Goal: Information Seeking & Learning: Learn about a topic

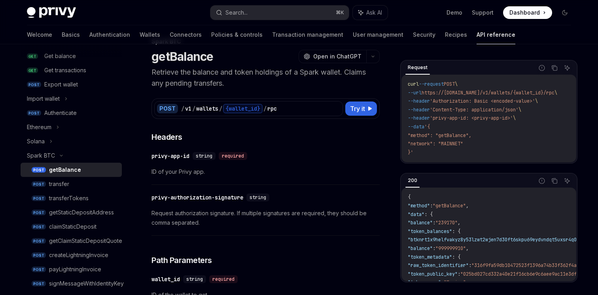
scroll to position [20, 0]
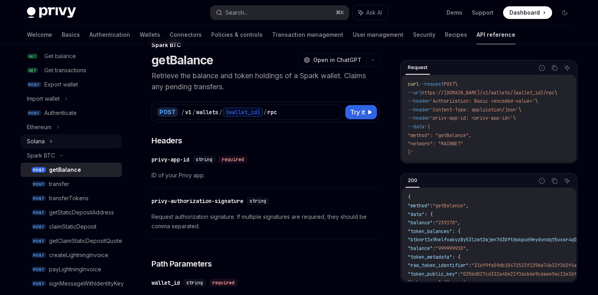
click at [49, 141] on icon at bounding box center [50, 141] width 3 height 9
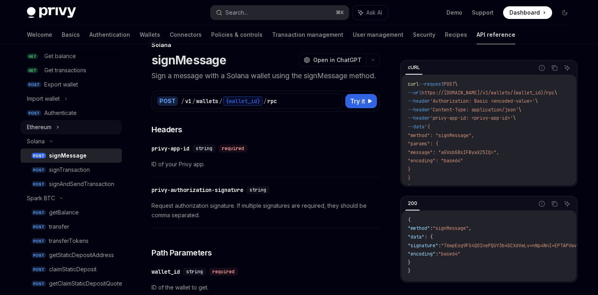
click at [49, 124] on div "Ethereum" at bounding box center [39, 127] width 25 height 9
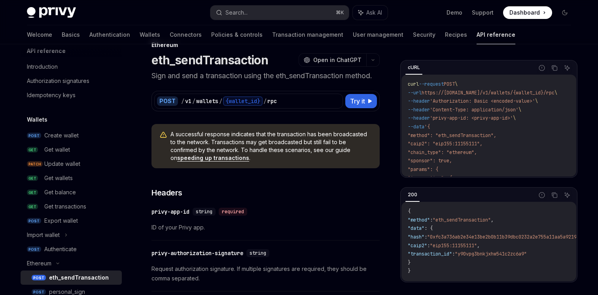
scroll to position [4, 0]
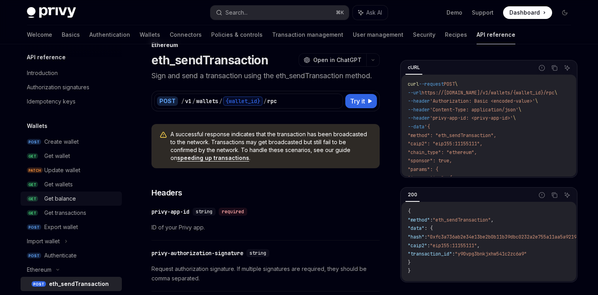
click at [62, 197] on div "Get balance" at bounding box center [60, 198] width 32 height 9
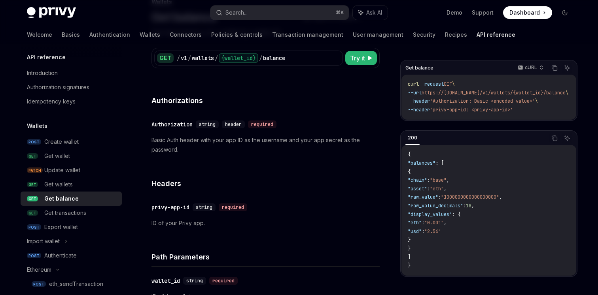
scroll to position [58, 0]
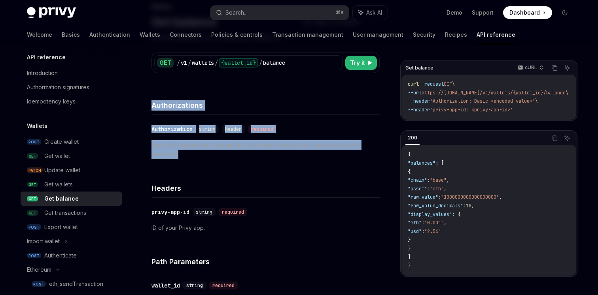
drag, startPoint x: 217, startPoint y: 157, endPoint x: 153, endPoint y: 107, distance: 81.1
click at [153, 107] on div "Authorizations ​ Authorization string header required Basic Auth header with yo…" at bounding box center [265, 127] width 228 height 83
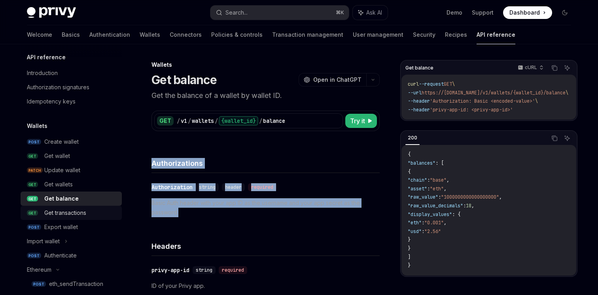
click at [65, 213] on div "Get transactions" at bounding box center [65, 212] width 42 height 9
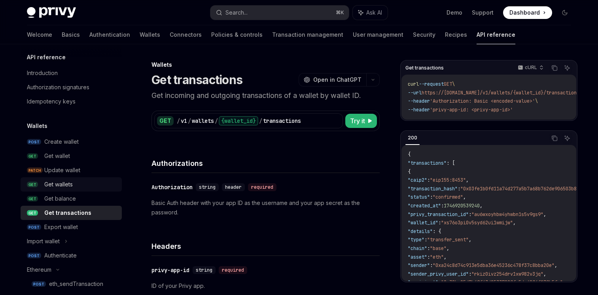
click at [60, 191] on link "GET Get wallets" at bounding box center [71, 184] width 101 height 14
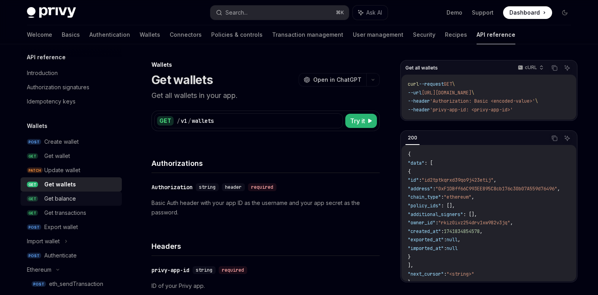
click at [63, 204] on link "GET Get balance" at bounding box center [71, 199] width 101 height 14
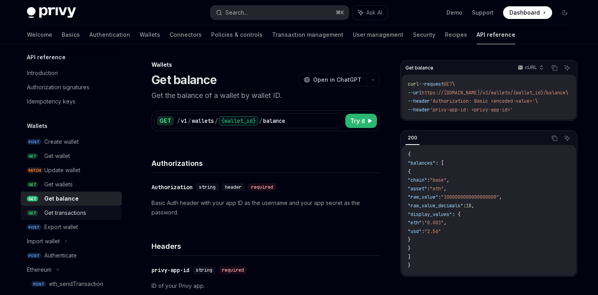
click at [63, 215] on div "Get transactions" at bounding box center [65, 212] width 42 height 9
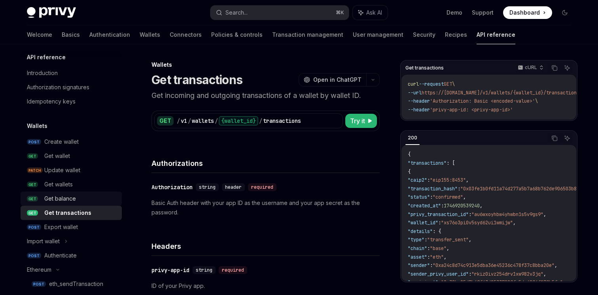
click at [40, 195] on link "GET Get balance" at bounding box center [71, 199] width 101 height 14
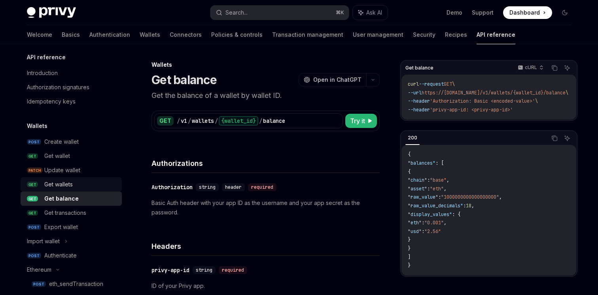
click at [66, 184] on div "Get wallets" at bounding box center [58, 184] width 28 height 9
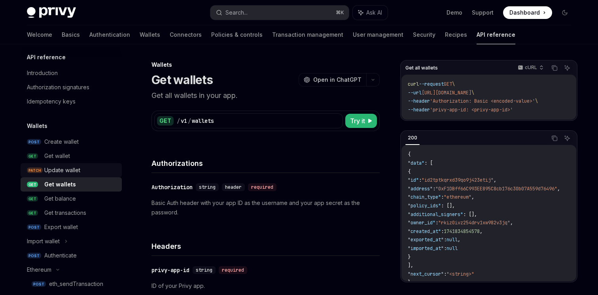
click at [66, 165] on link "PATCH Update wallet" at bounding box center [71, 170] width 101 height 14
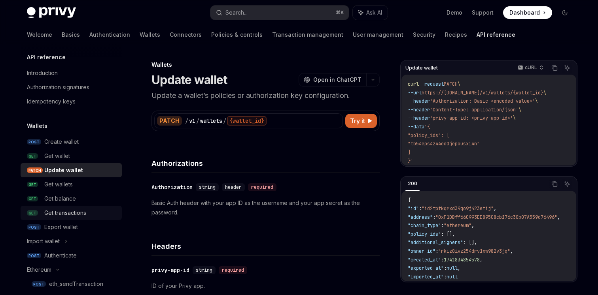
click at [66, 213] on div "Get transactions" at bounding box center [65, 212] width 42 height 9
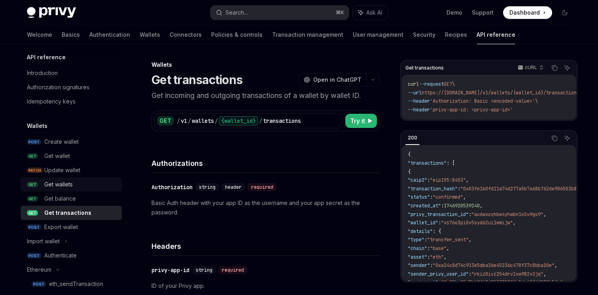
click at [64, 181] on div "Get wallets" at bounding box center [58, 184] width 28 height 9
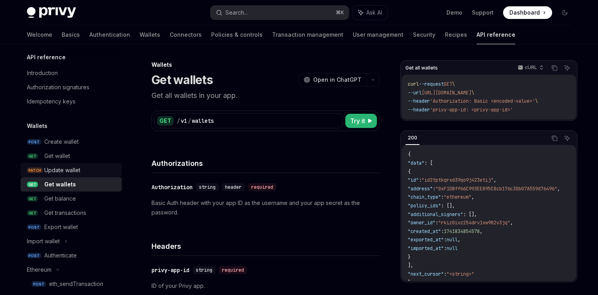
click at [64, 164] on link "PATCH Update wallet" at bounding box center [71, 170] width 101 height 14
type textarea "*"
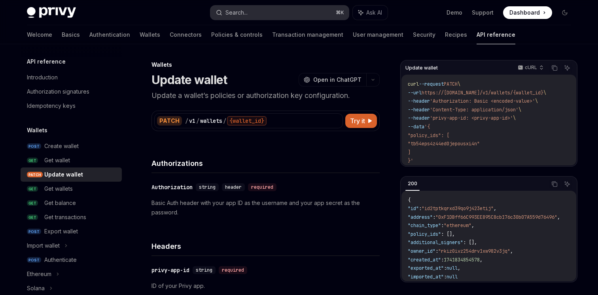
click at [298, 15] on button "Search... ⌘ K" at bounding box center [279, 13] width 138 height 14
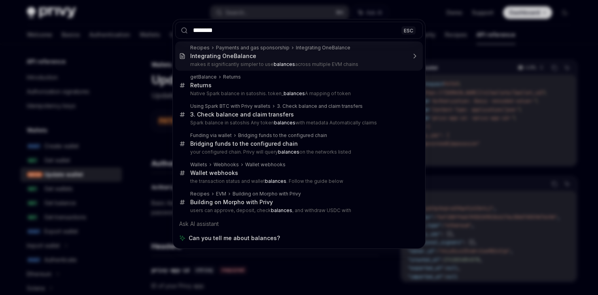
type input "*******"
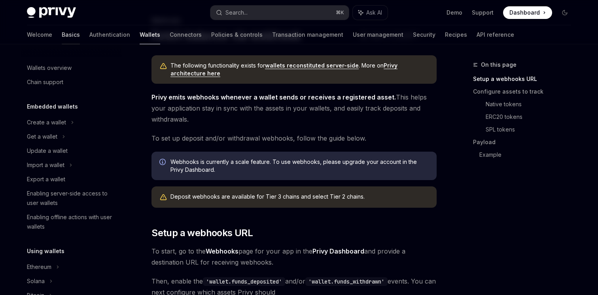
click at [62, 37] on link "Basics" at bounding box center [71, 34] width 18 height 19
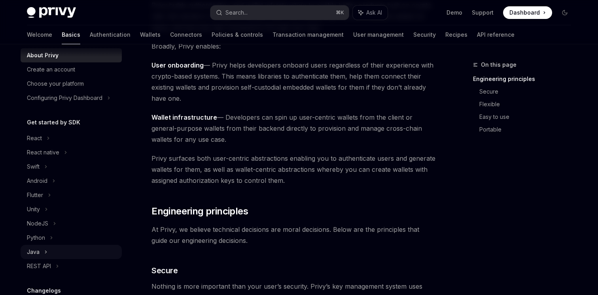
scroll to position [19, 0]
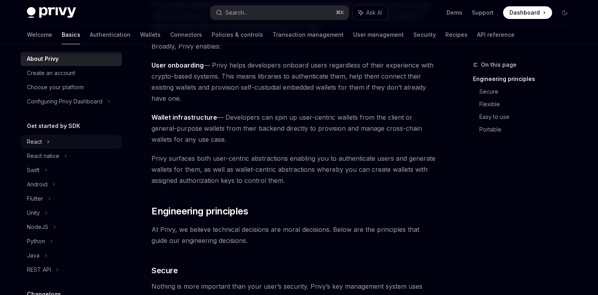
click at [33, 147] on div "React" at bounding box center [71, 142] width 101 height 14
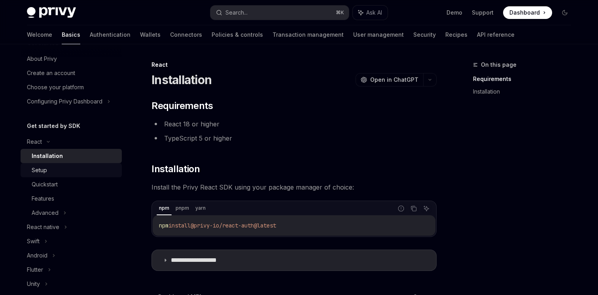
click at [55, 175] on link "Setup" at bounding box center [71, 170] width 101 height 14
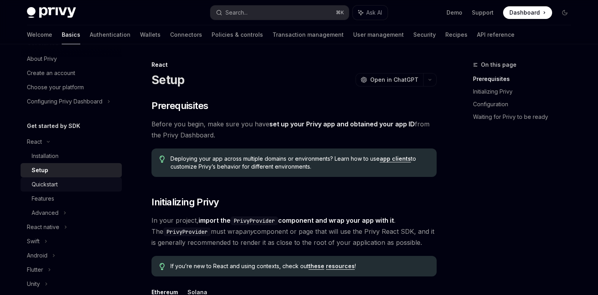
click at [55, 181] on div "Quickstart" at bounding box center [45, 184] width 26 height 9
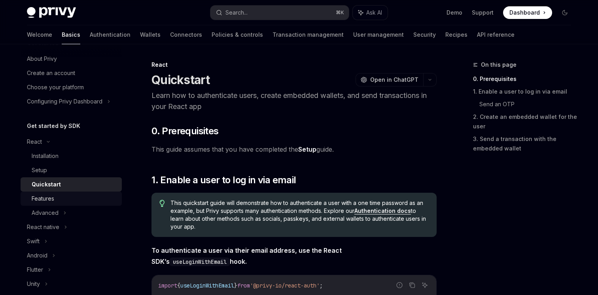
click at [55, 197] on div "Features" at bounding box center [74, 198] width 85 height 9
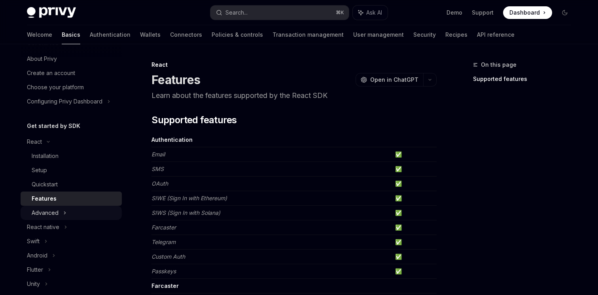
click at [55, 209] on div "Advanced" at bounding box center [45, 212] width 27 height 9
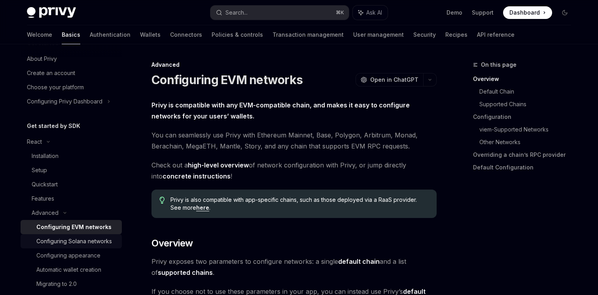
click at [74, 245] on div "Configuring Solana networks" at bounding box center [73, 241] width 75 height 9
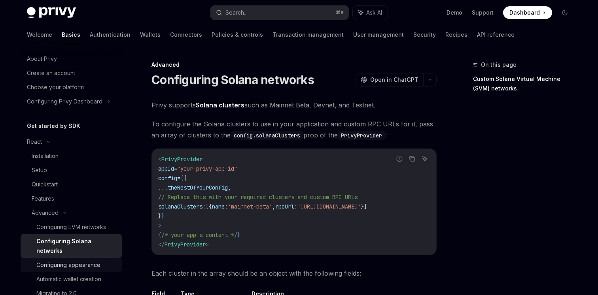
click at [74, 260] on div "Configuring appearance" at bounding box center [68, 264] width 64 height 9
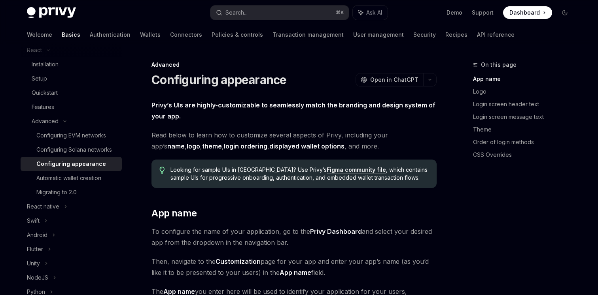
scroll to position [115, 0]
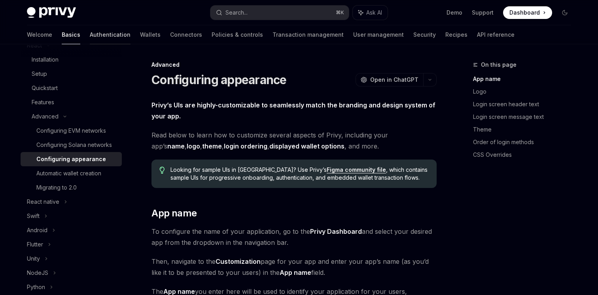
click at [90, 31] on link "Authentication" at bounding box center [110, 34] width 41 height 19
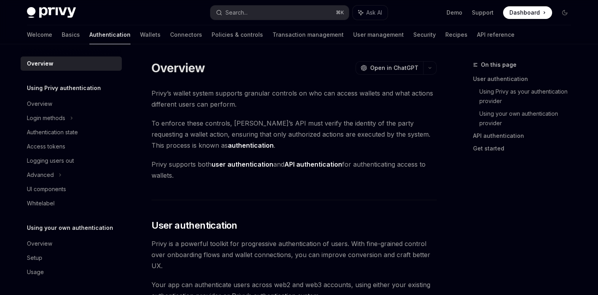
scroll to position [0, 0]
click at [123, 32] on div "Welcome Basics Authentication Wallets Connectors Policies & controls Transactio…" at bounding box center [270, 34] width 487 height 19
click at [140, 33] on link "Wallets" at bounding box center [150, 34] width 21 height 19
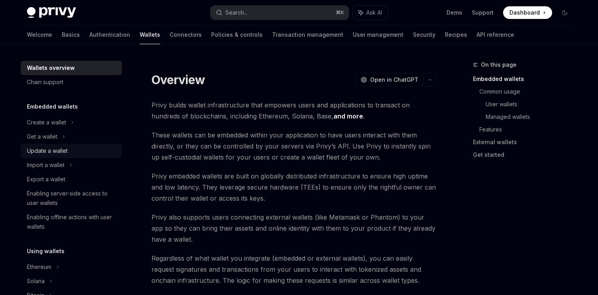
scroll to position [15, 0]
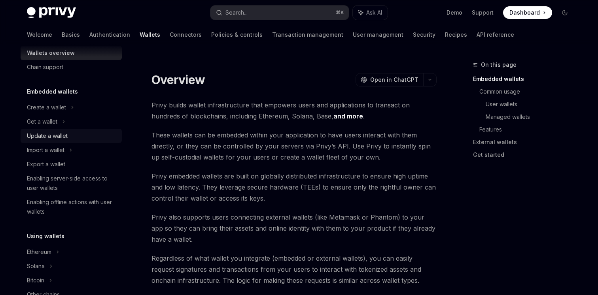
click at [62, 137] on div "Update a wallet" at bounding box center [47, 135] width 41 height 9
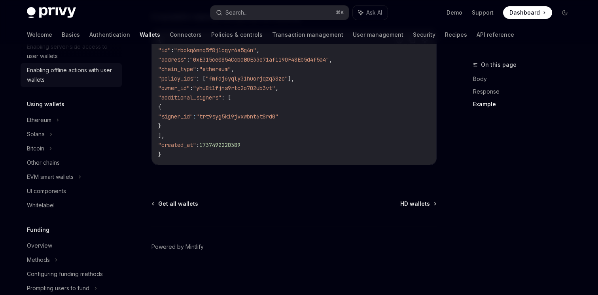
scroll to position [148, 0]
click at [62, 125] on div "Ethereum" at bounding box center [71, 119] width 101 height 14
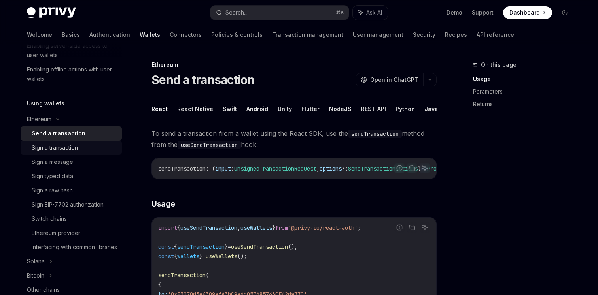
click at [62, 149] on div "Sign a transaction" at bounding box center [55, 147] width 46 height 9
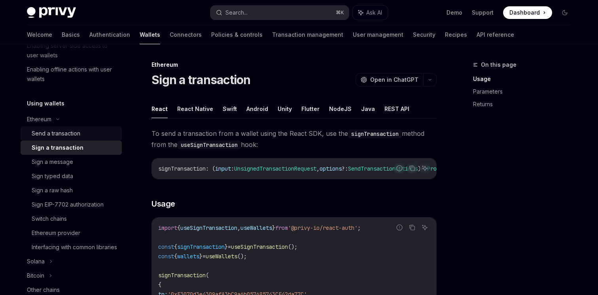
click at [63, 134] on div "Send a transaction" at bounding box center [56, 133] width 49 height 9
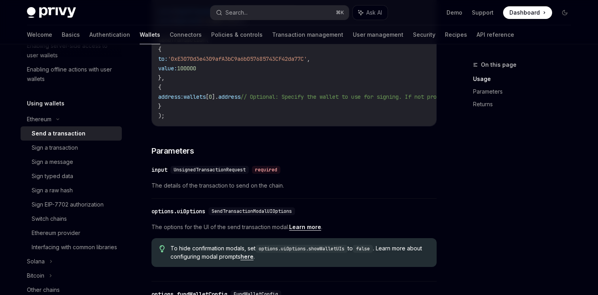
scroll to position [241, 0]
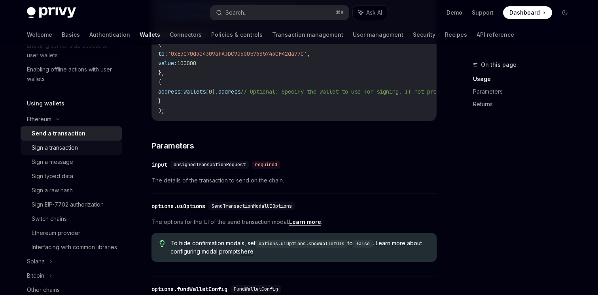
click at [74, 150] on div "Sign a transaction" at bounding box center [55, 147] width 46 height 9
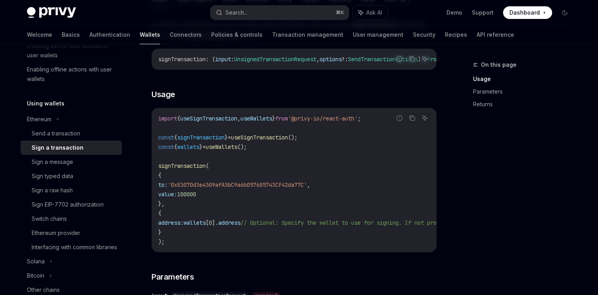
scroll to position [109, 0]
click at [76, 164] on div "Sign a message" at bounding box center [74, 161] width 85 height 9
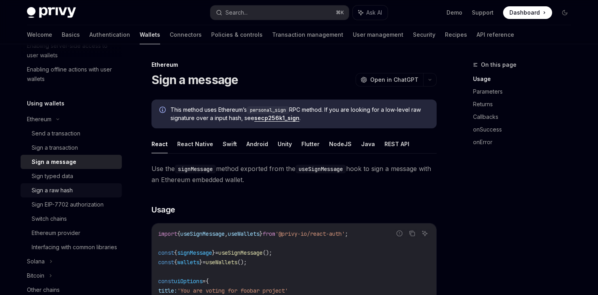
click at [84, 184] on link "Sign a raw hash" at bounding box center [71, 190] width 101 height 14
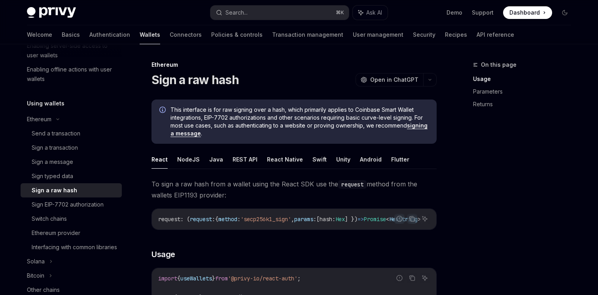
click at [84, 191] on div "Sign a raw hash" at bounding box center [74, 190] width 85 height 9
click at [84, 204] on div "Sign EIP-7702 authorization" at bounding box center [68, 204] width 72 height 9
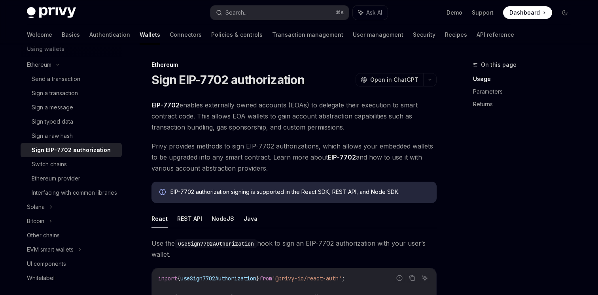
scroll to position [215, 0]
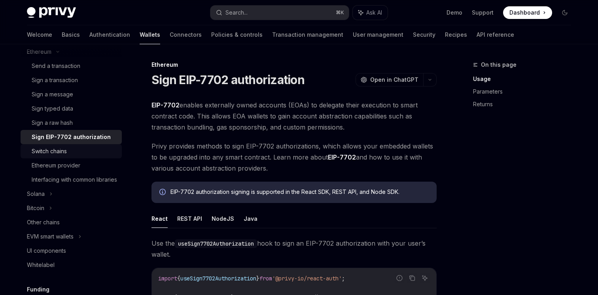
click at [82, 148] on div "Switch chains" at bounding box center [74, 151] width 85 height 9
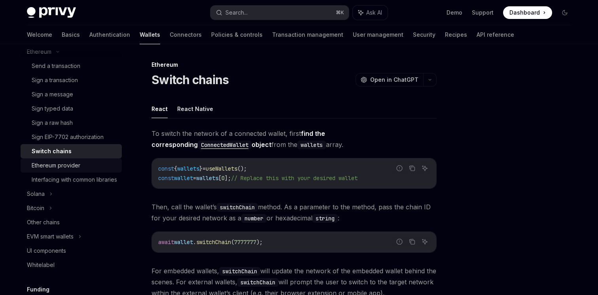
click at [82, 172] on link "Ethereum provider" at bounding box center [71, 165] width 101 height 14
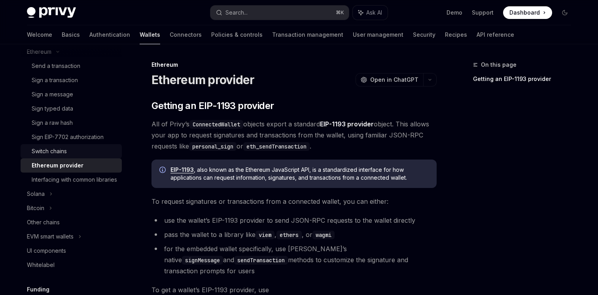
click at [82, 155] on div "Switch chains" at bounding box center [74, 151] width 85 height 9
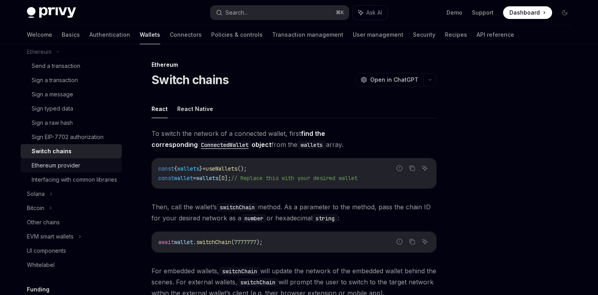
click at [81, 170] on div "Ethereum provider" at bounding box center [74, 165] width 85 height 9
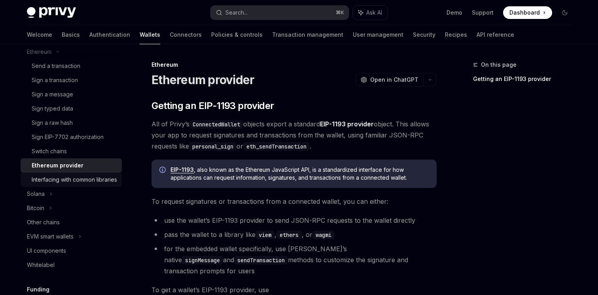
click at [81, 183] on div "Interfacing with common libraries" at bounding box center [74, 179] width 85 height 9
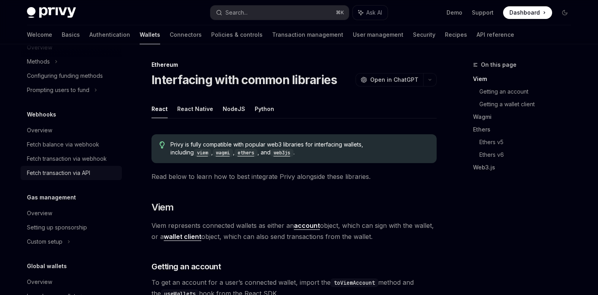
scroll to position [483, 0]
click at [83, 151] on link "Fetch balance via webhook" at bounding box center [71, 144] width 101 height 14
type textarea "*"
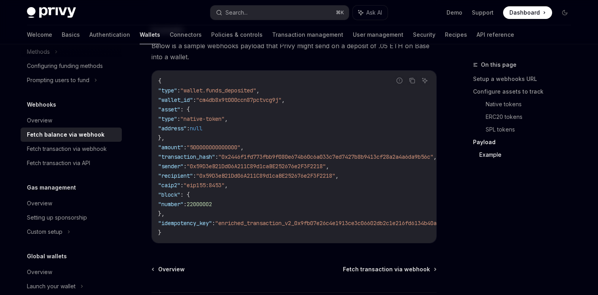
scroll to position [1490, 0]
